Goal: Check status: Check status

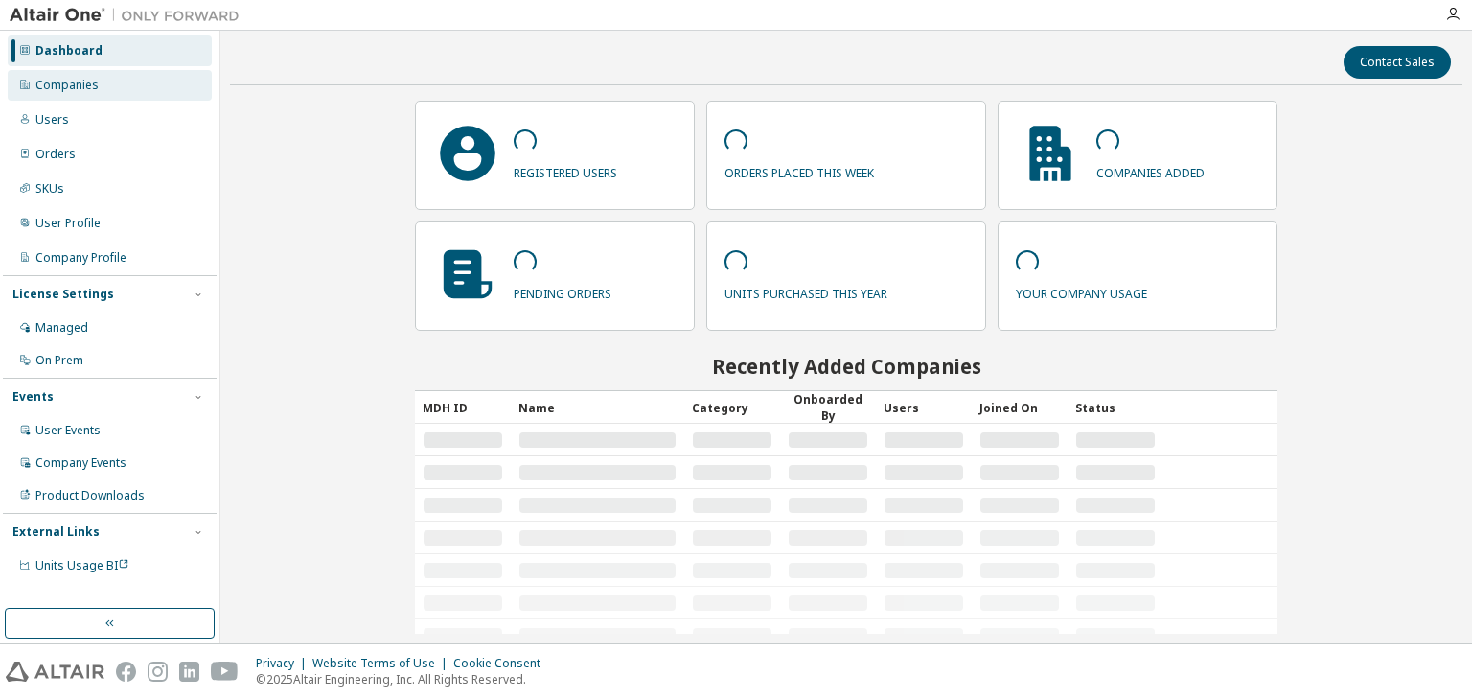
click at [67, 96] on div "Companies" at bounding box center [110, 85] width 204 height 31
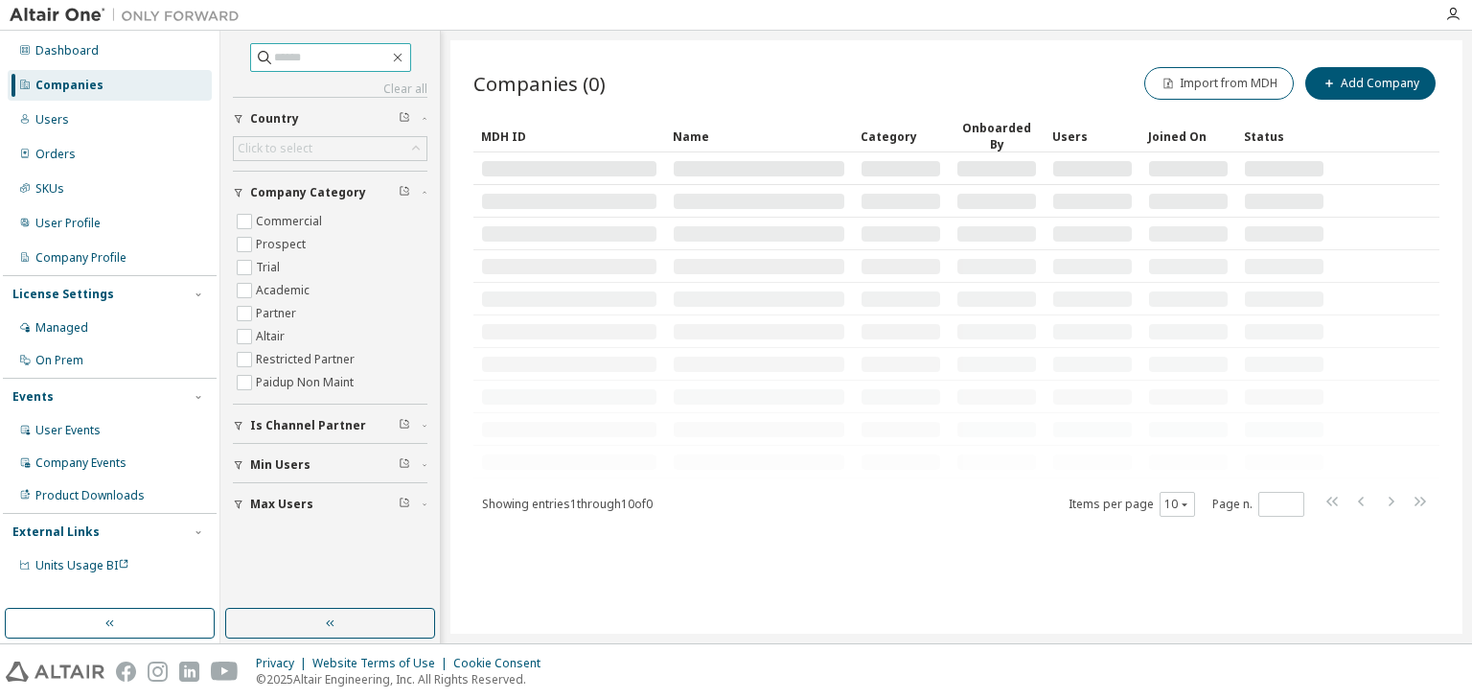
click at [281, 65] on input "text" at bounding box center [331, 57] width 115 height 19
paste input "**********"
type input "**********"
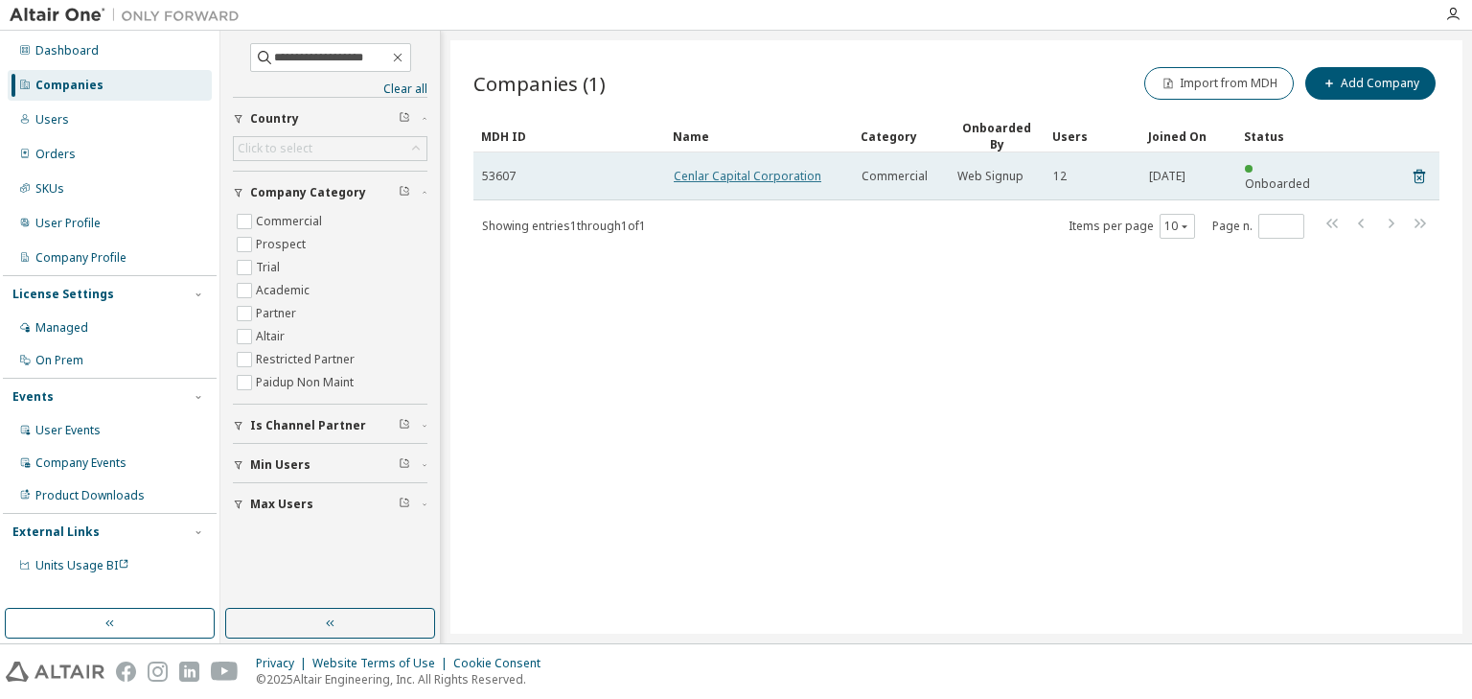
click at [712, 168] on link "Cenlar Capital Corporation" at bounding box center [748, 176] width 148 height 16
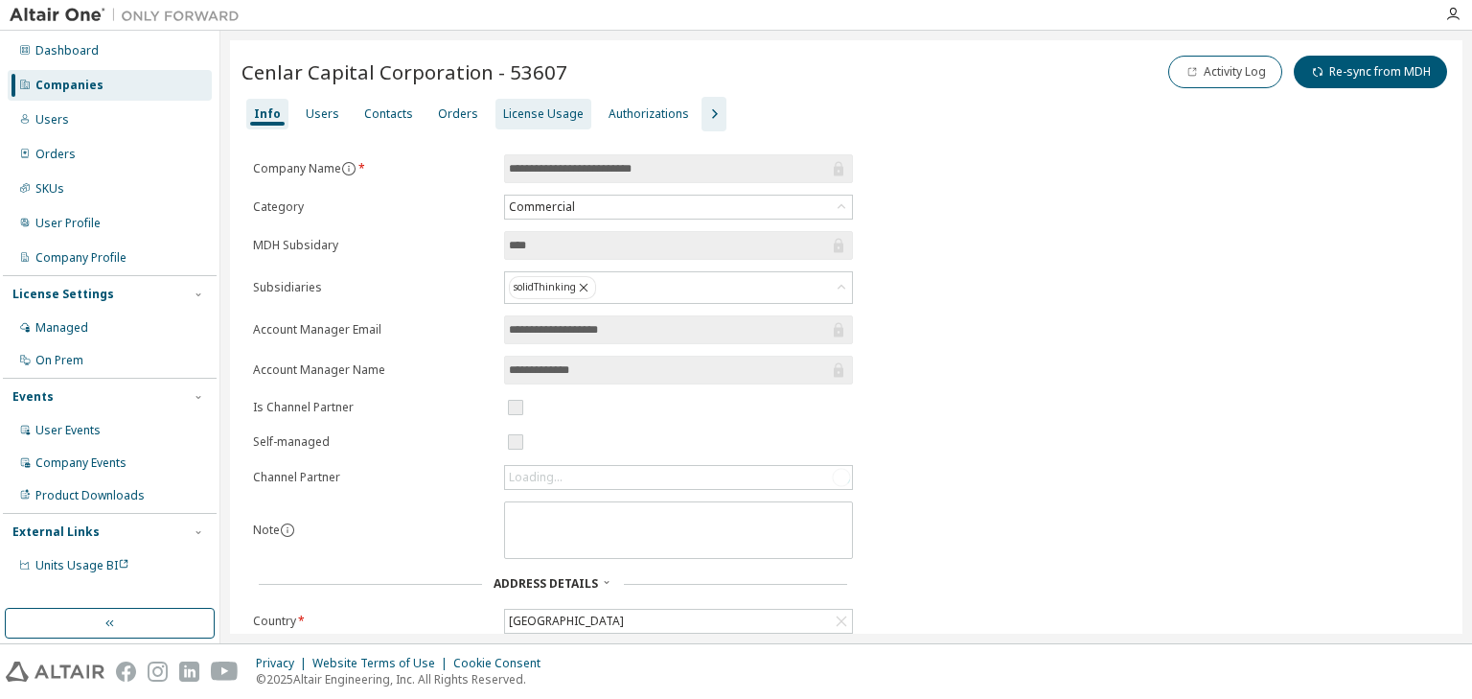
click at [507, 115] on div "License Usage" at bounding box center [543, 113] width 80 height 15
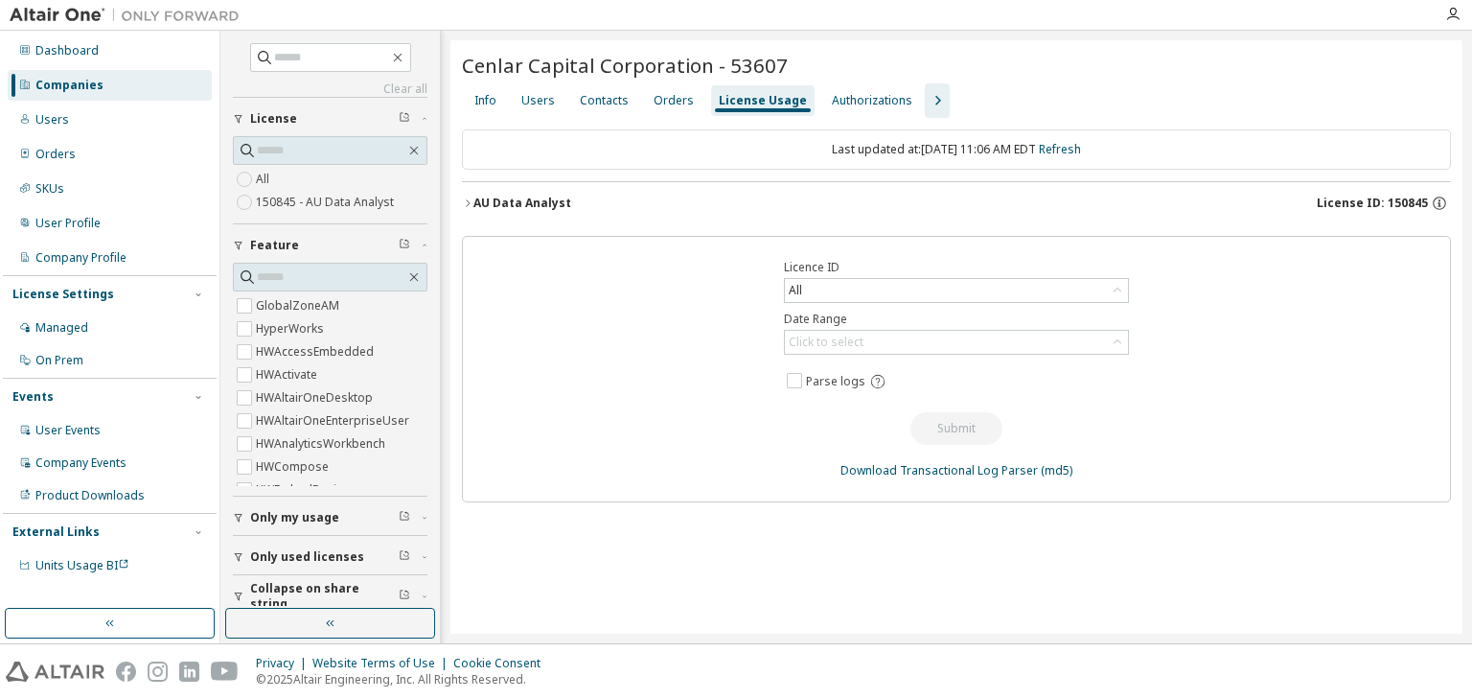
click at [464, 201] on icon "button" at bounding box center [467, 202] width 11 height 11
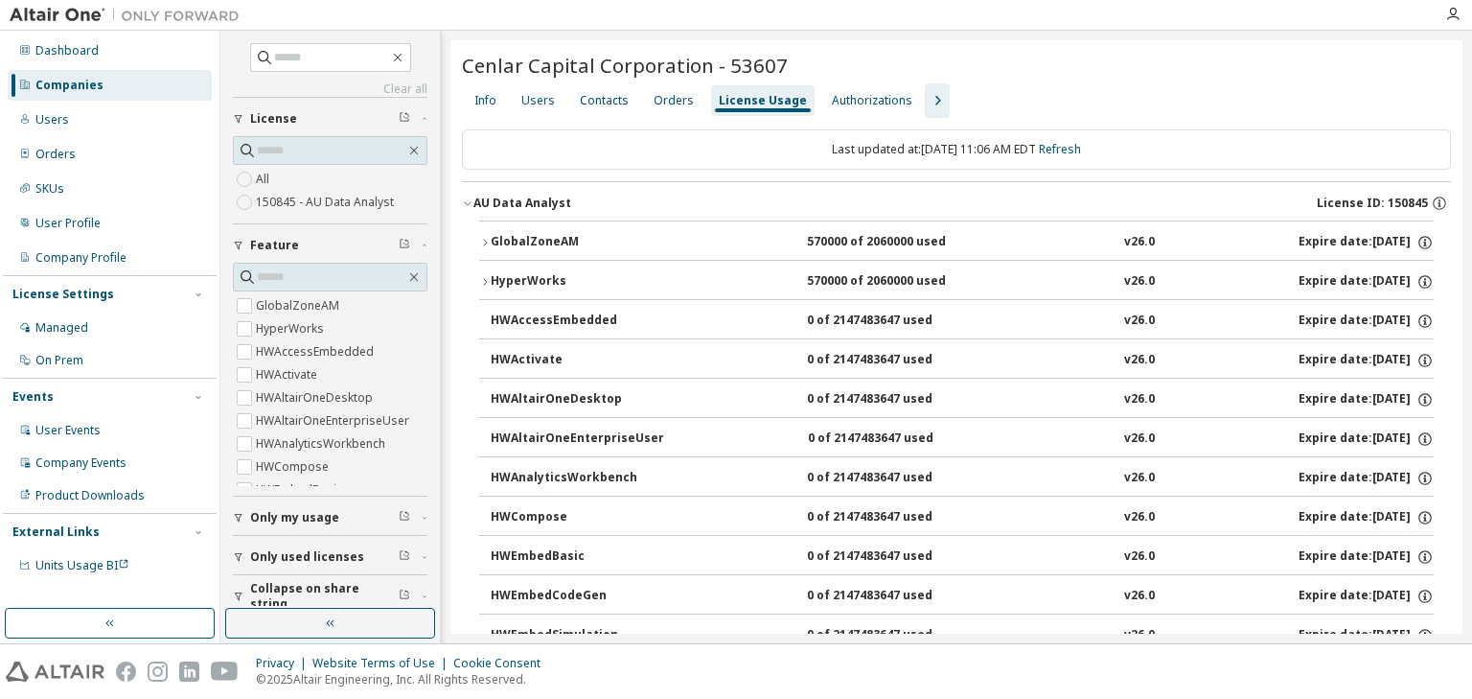
click at [464, 198] on icon "button" at bounding box center [467, 202] width 11 height 11
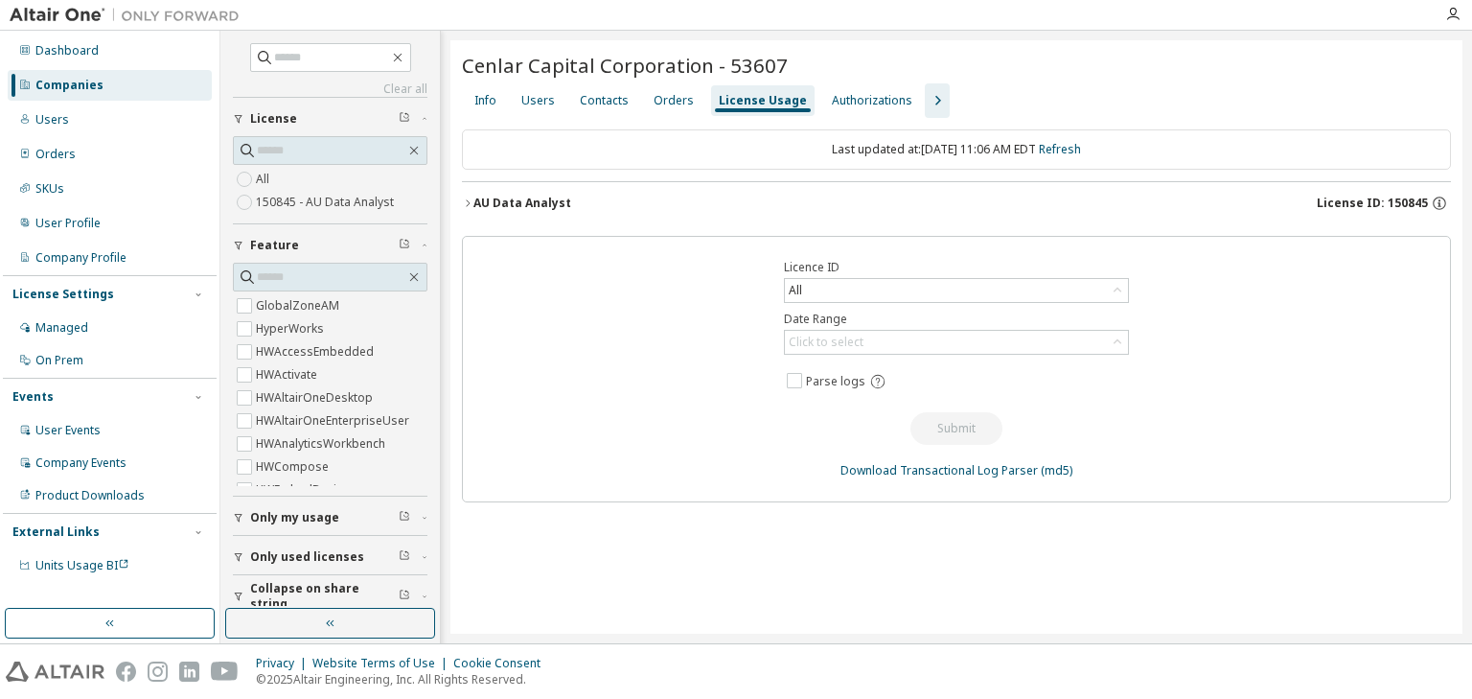
click at [926, 100] on icon "button" at bounding box center [937, 100] width 23 height 23
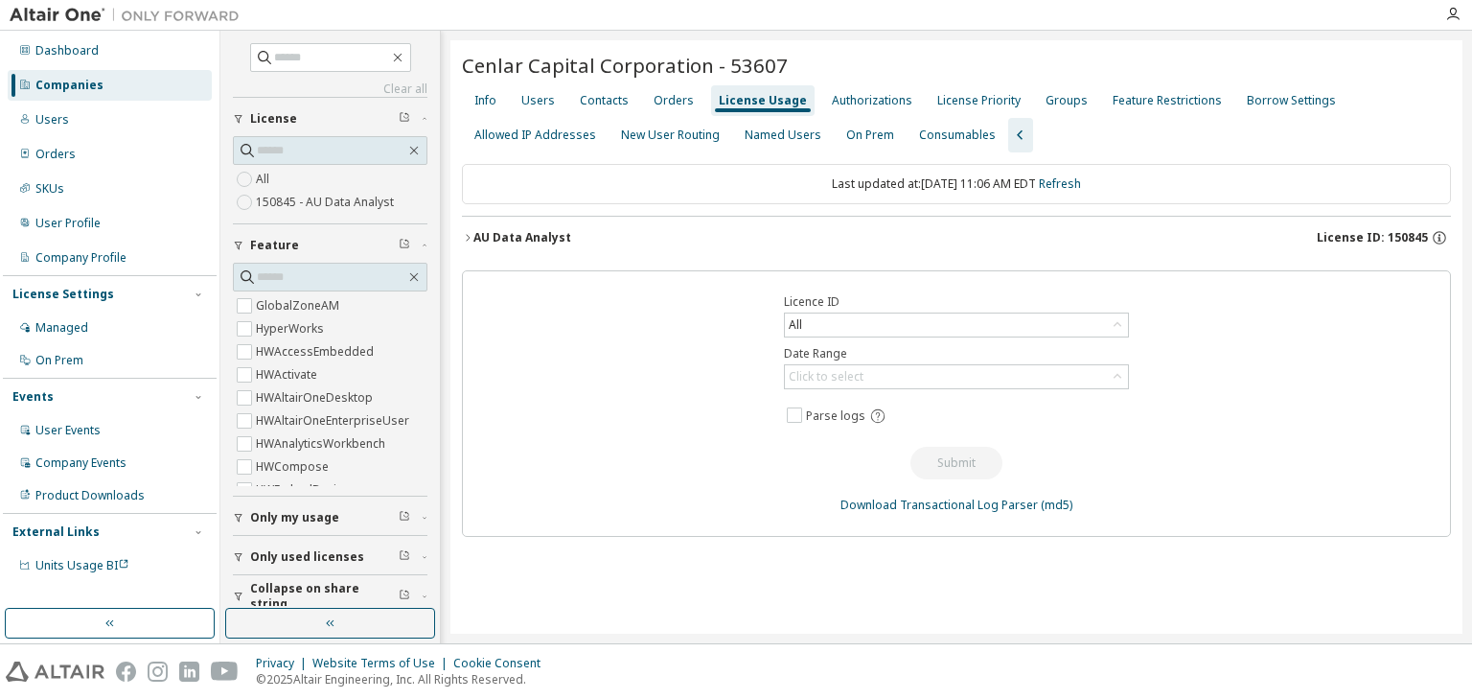
click at [468, 236] on icon "button" at bounding box center [467, 237] width 11 height 11
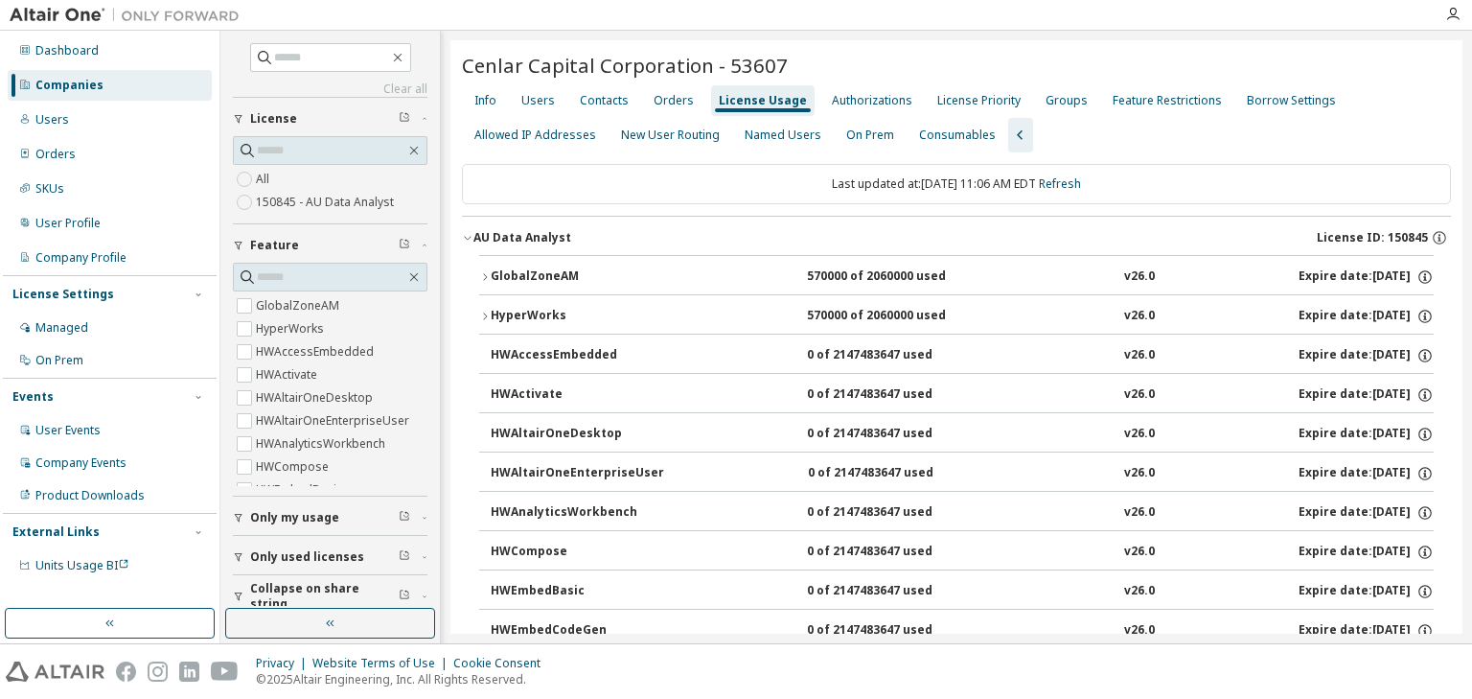
click at [481, 268] on button "GlobalZoneAM 570000 of 2060000 used v26.0 Expire date: 2026-02-01" at bounding box center [956, 277] width 954 height 42
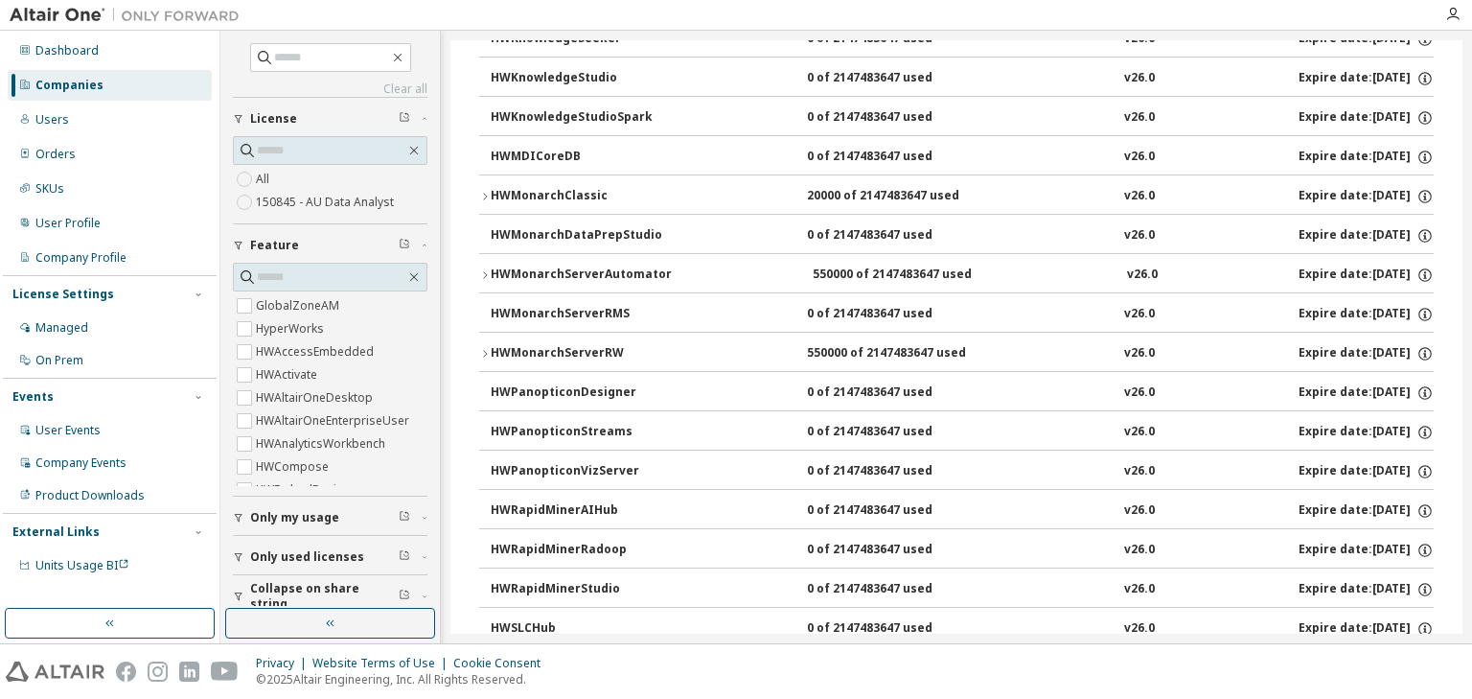
scroll to position [1303, 0]
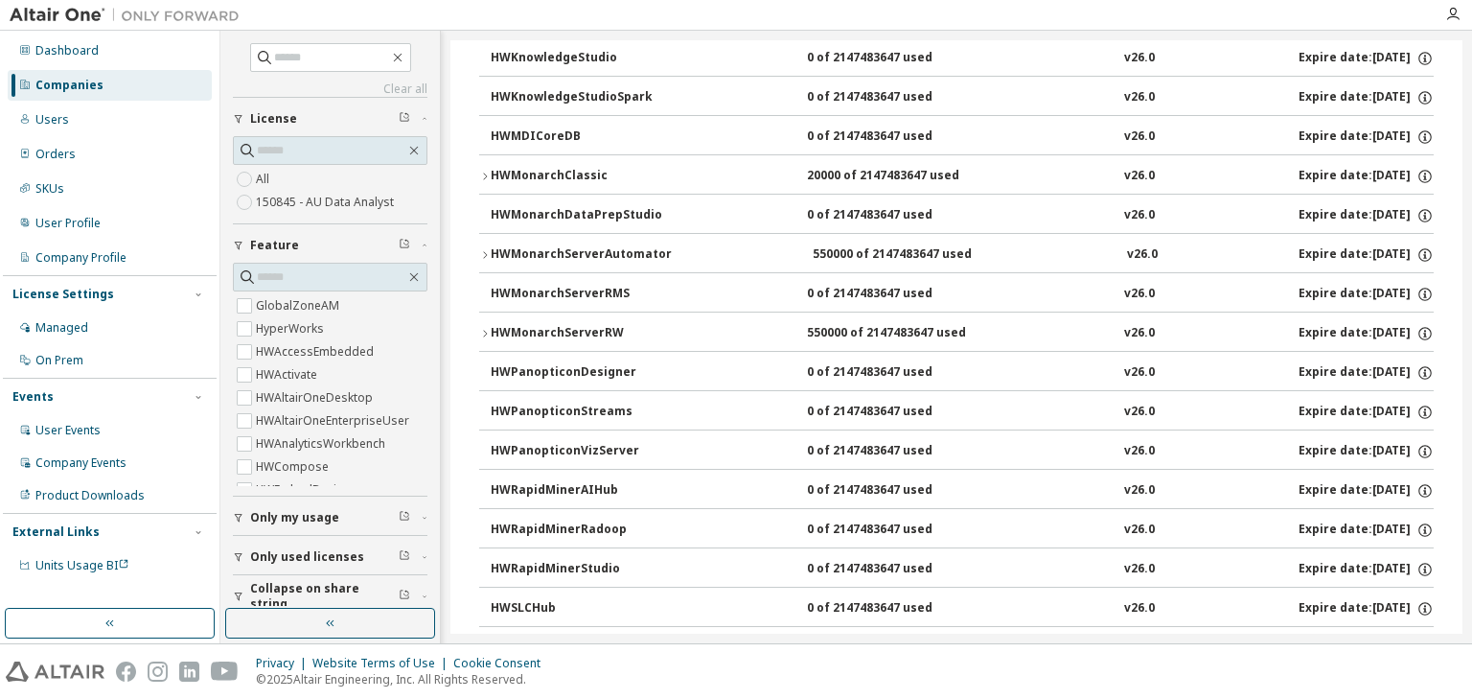
click at [483, 249] on icon "button" at bounding box center [484, 254] width 11 height 11
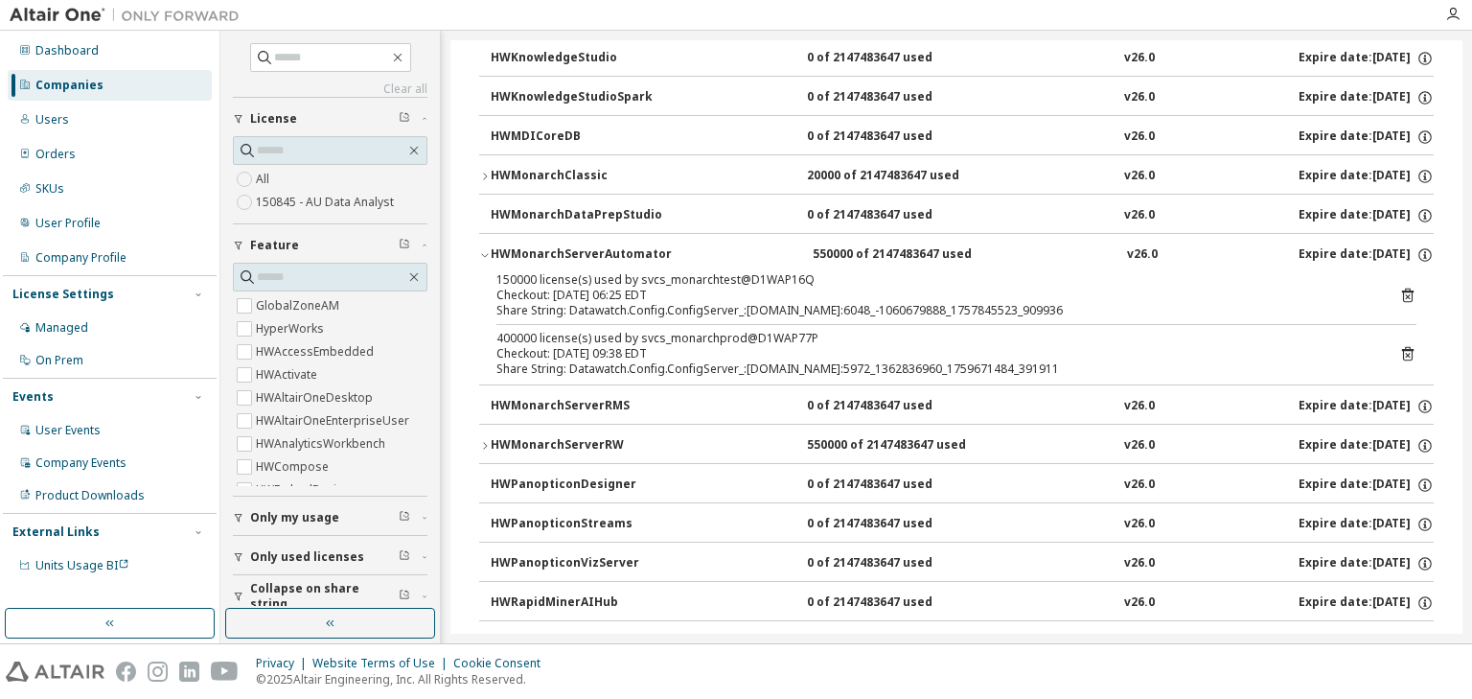
click at [482, 440] on icon "button" at bounding box center [484, 445] width 11 height 11
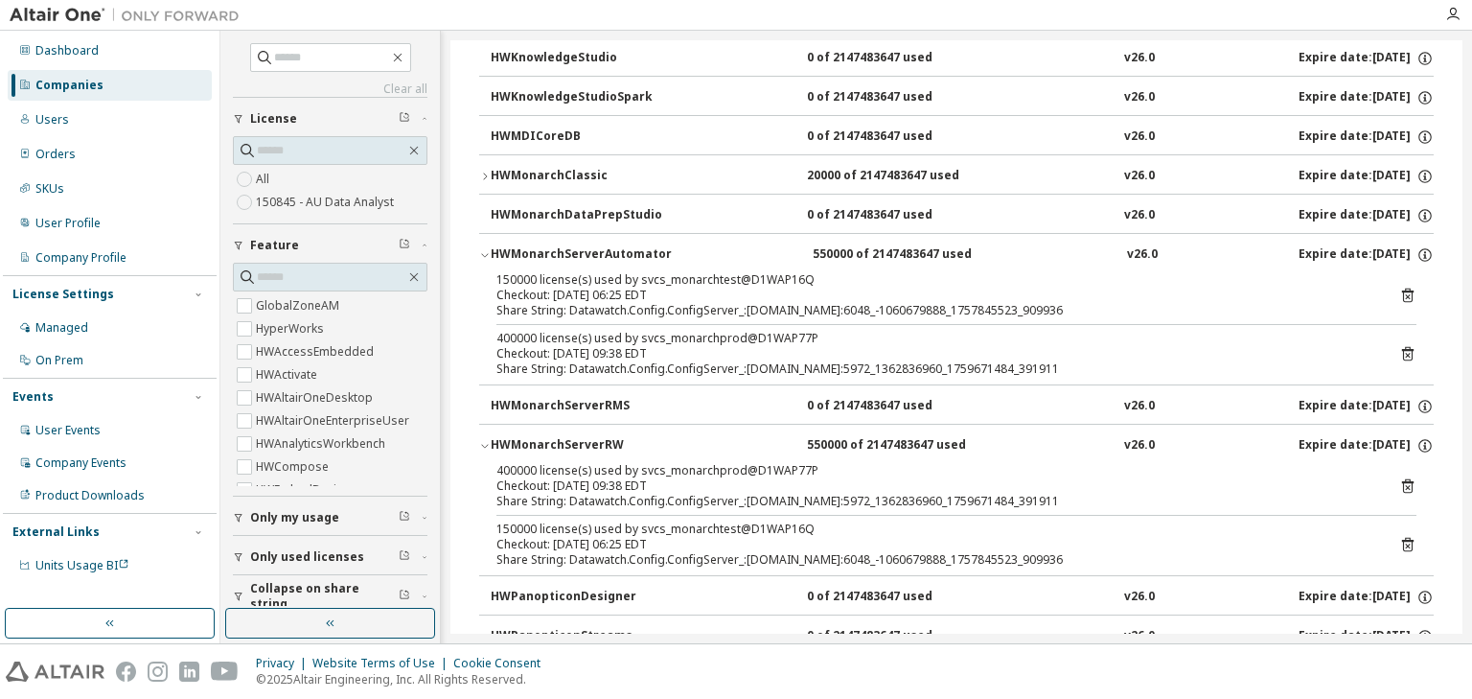
click at [482, 440] on icon "button" at bounding box center [484, 445] width 11 height 11
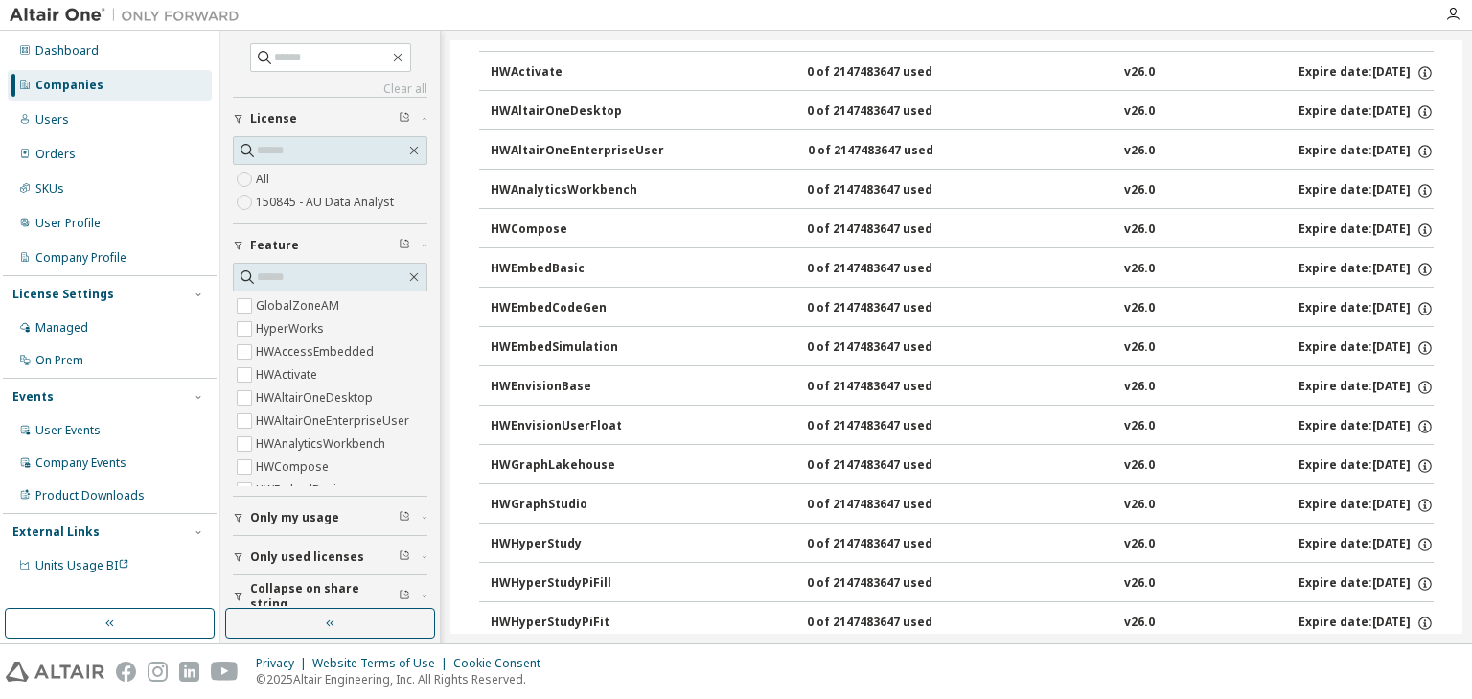
scroll to position [460, 0]
